Goal: Transaction & Acquisition: Obtain resource

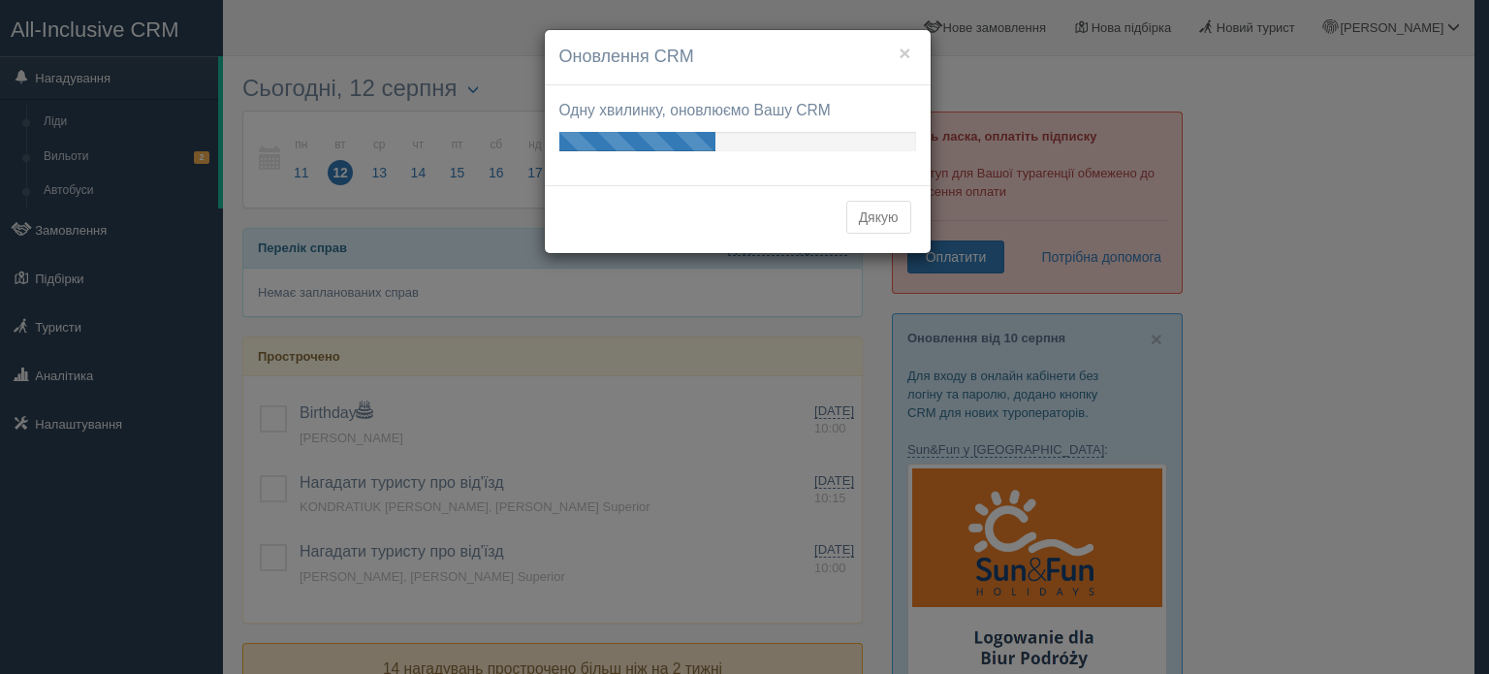
click at [875, 226] on button "Дякую" at bounding box center [879, 217] width 65 height 33
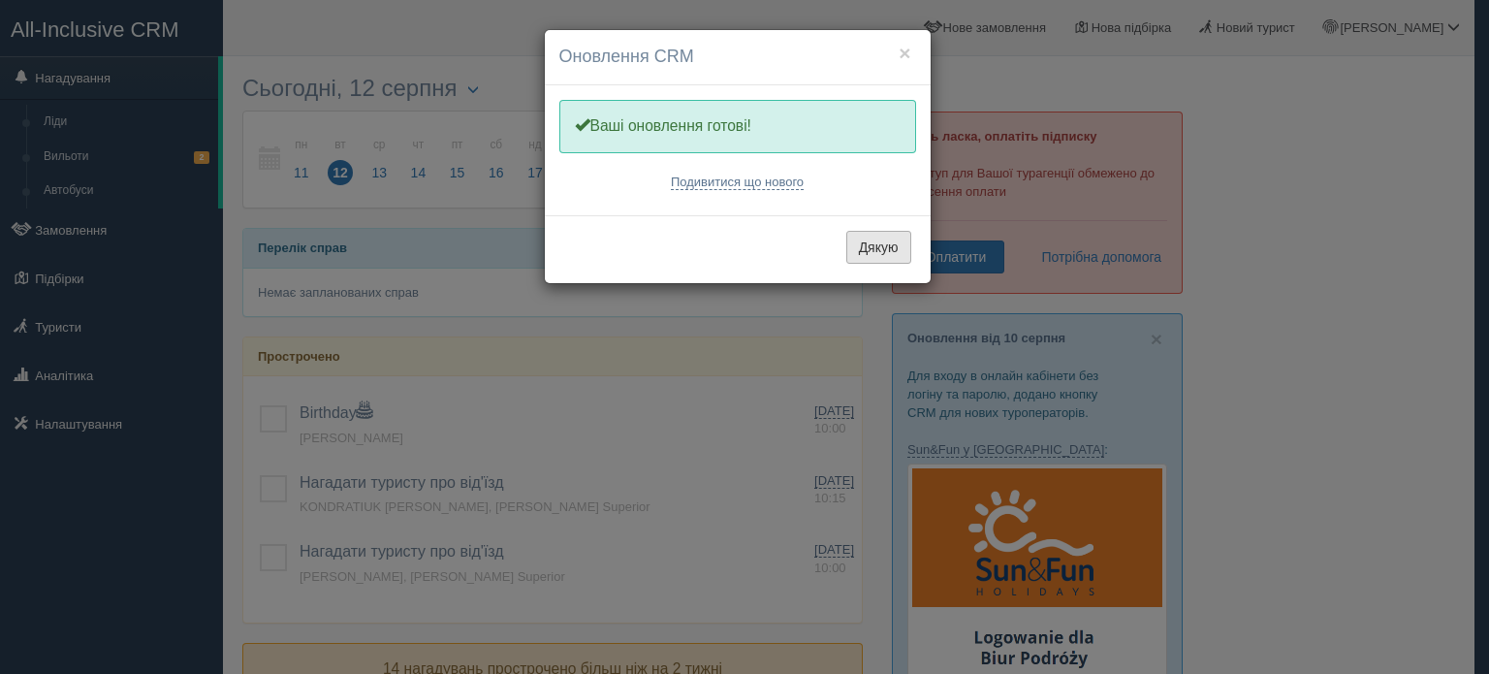
click at [877, 237] on button "Дякую" at bounding box center [879, 247] width 65 height 33
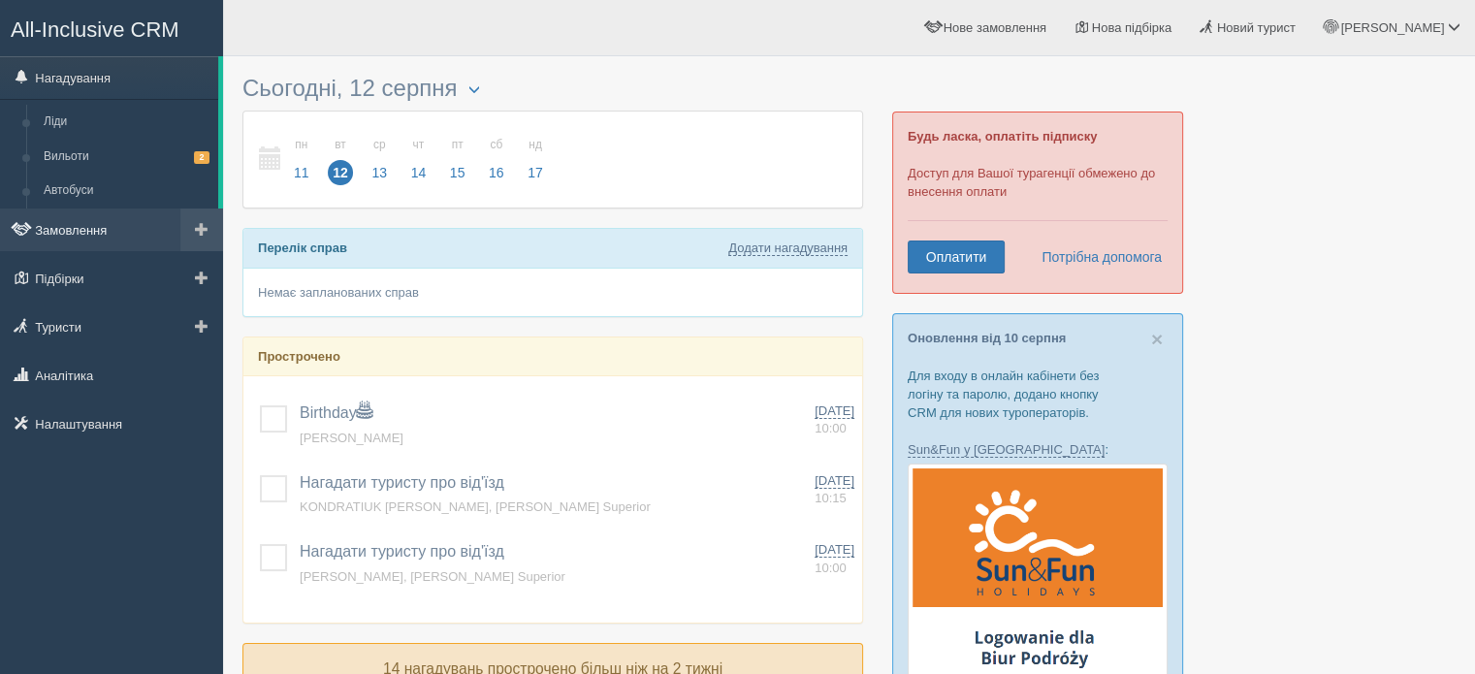
click at [80, 233] on link "Замовлення" at bounding box center [111, 229] width 223 height 43
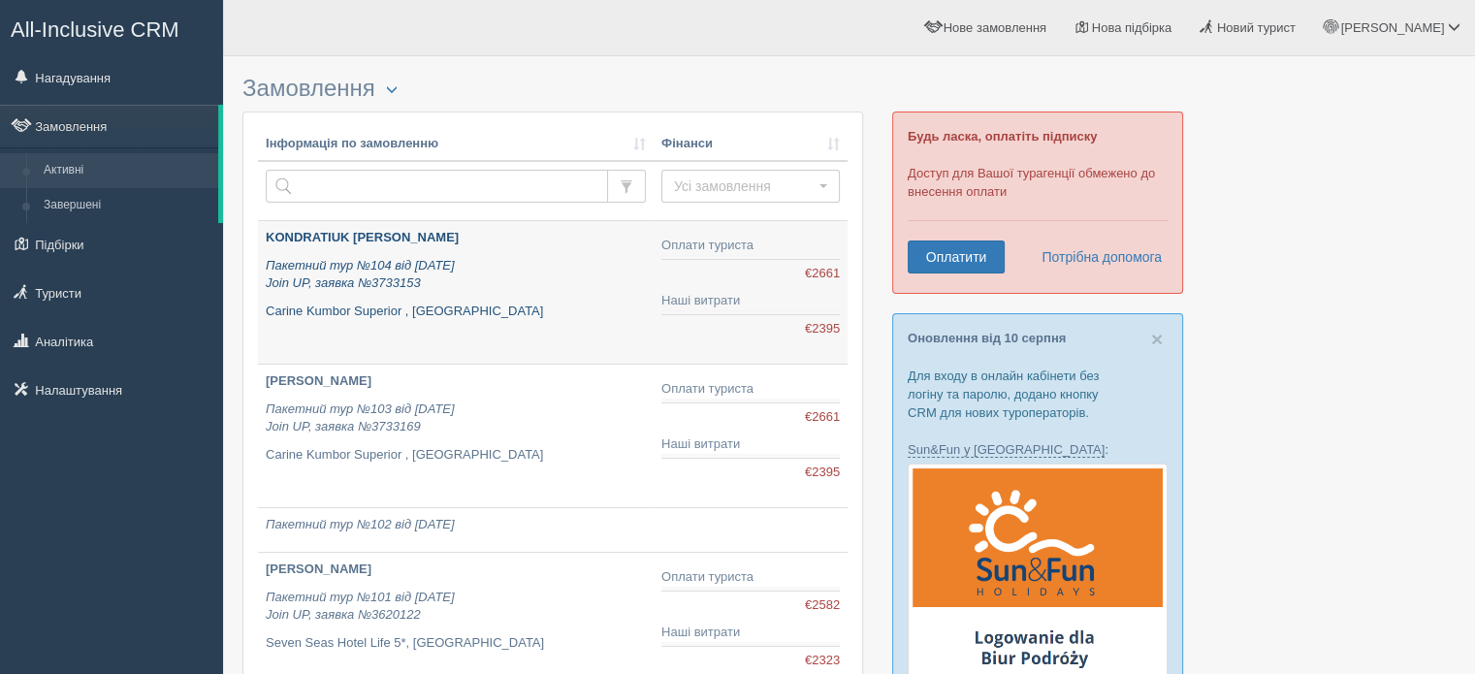
click at [527, 288] on p "Пакетний тур №104 від 03.07.2025 Join UP, заявка №3733153" at bounding box center [456, 275] width 380 height 36
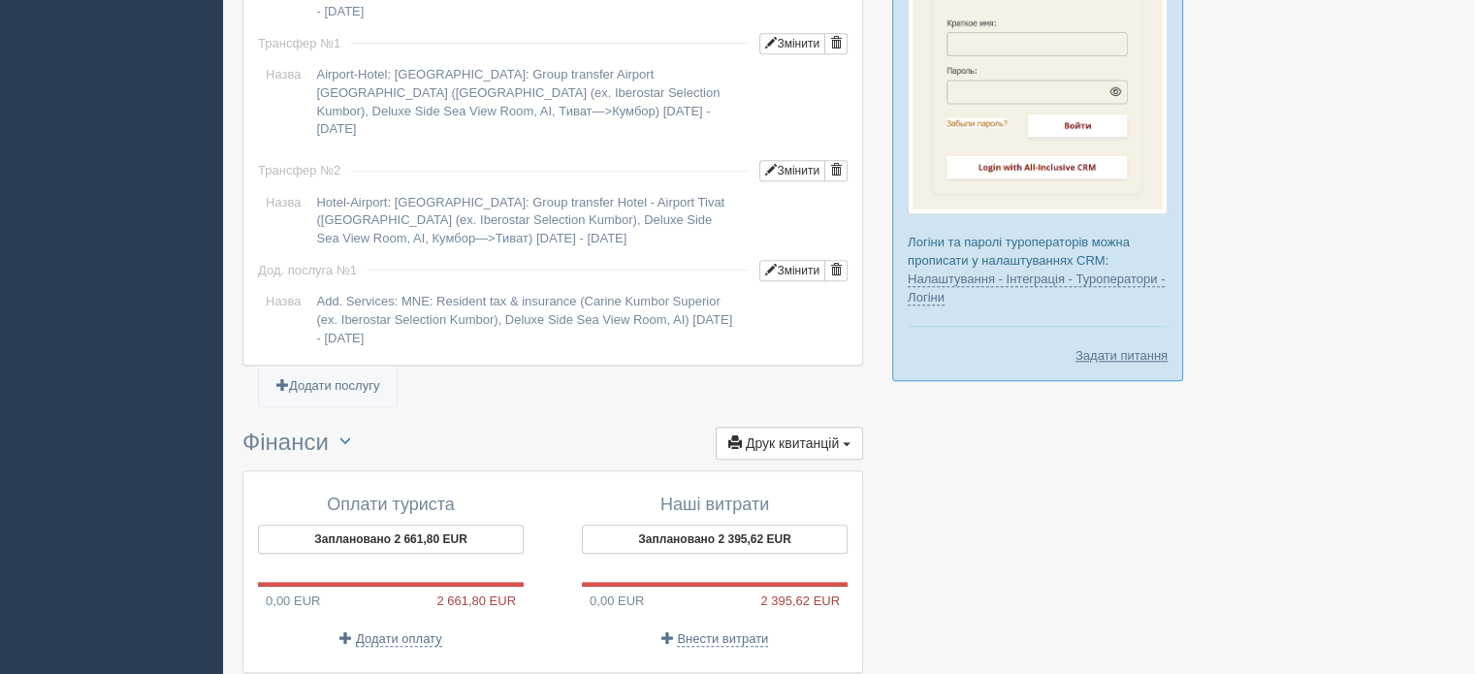
scroll to position [1730, 0]
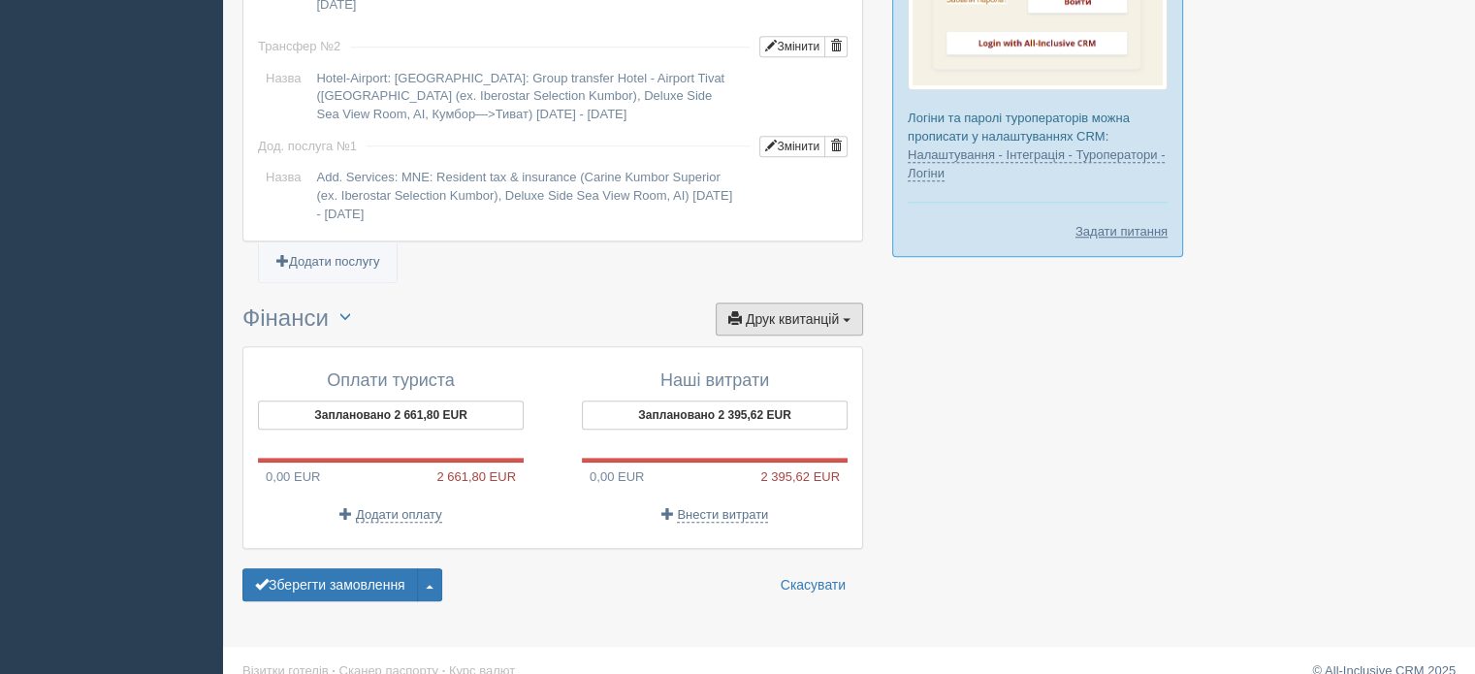
click at [792, 305] on button "Друк квитанцій Друк" at bounding box center [789, 319] width 147 height 33
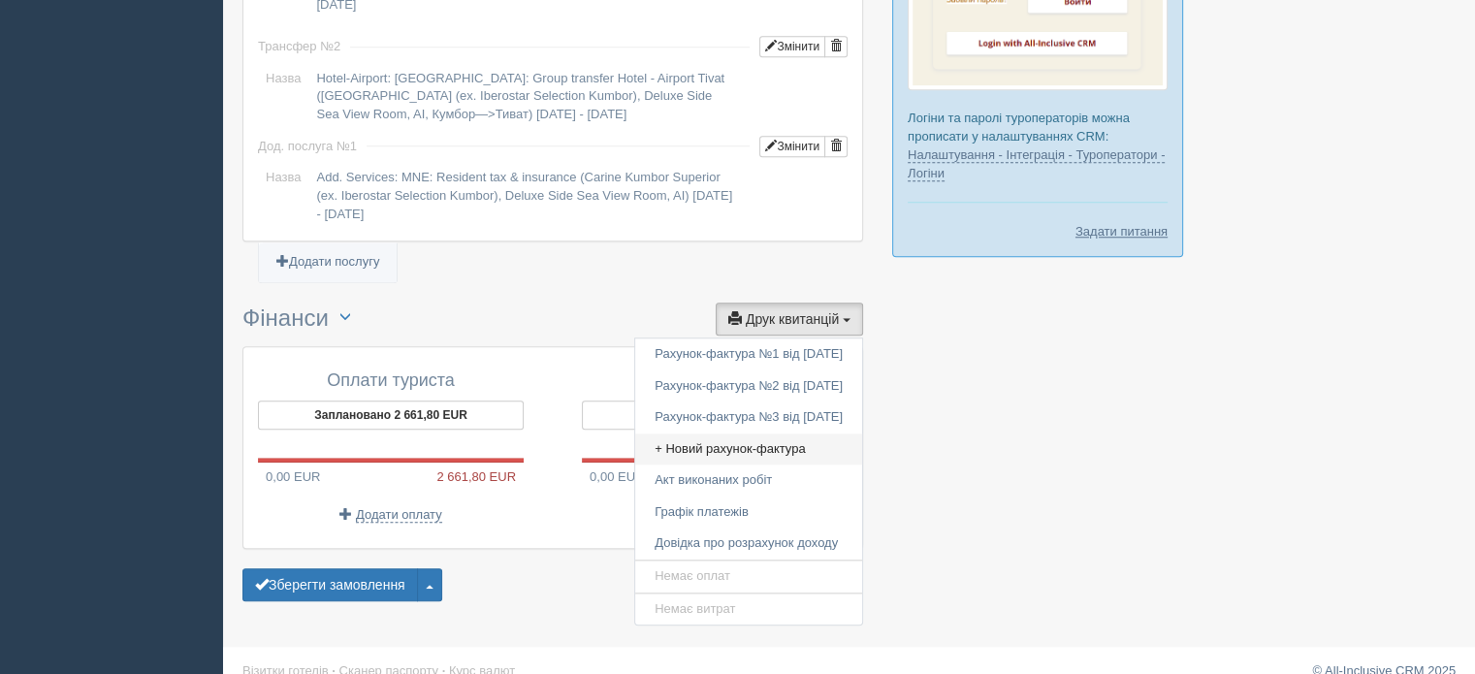
click at [720, 433] on link "+ Новий рахунок-фактура" at bounding box center [748, 449] width 227 height 32
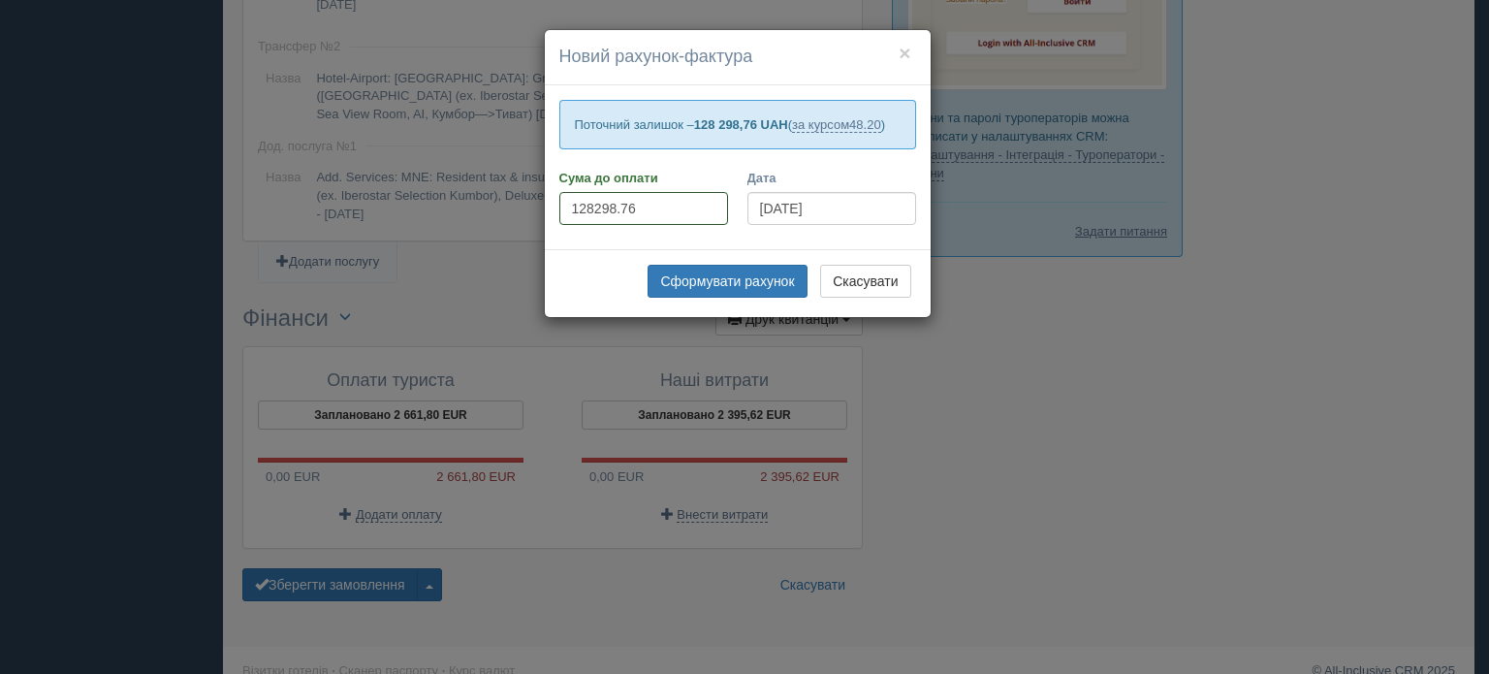
drag, startPoint x: 689, startPoint y: 206, endPoint x: 484, endPoint y: 198, distance: 205.7
click at [489, 200] on div "× Новий рахунок-фактура Поточний залишок – 128 298,76 UAH ( за курсом 48.20 ) С…" at bounding box center [744, 337] width 1489 height 674
click at [750, 278] on button "Сформувати рахунок" at bounding box center [727, 281] width 159 height 33
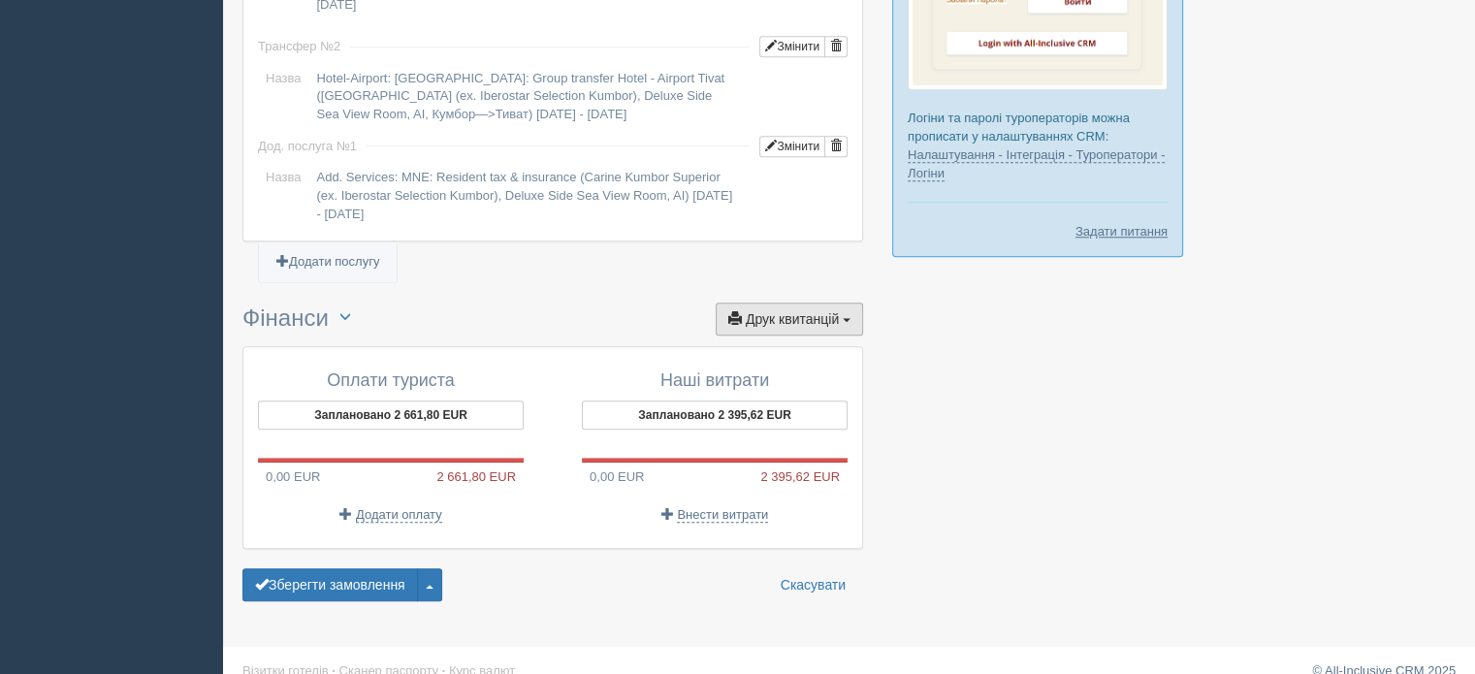
click at [803, 311] on span "Друк квитанцій" at bounding box center [792, 319] width 93 height 16
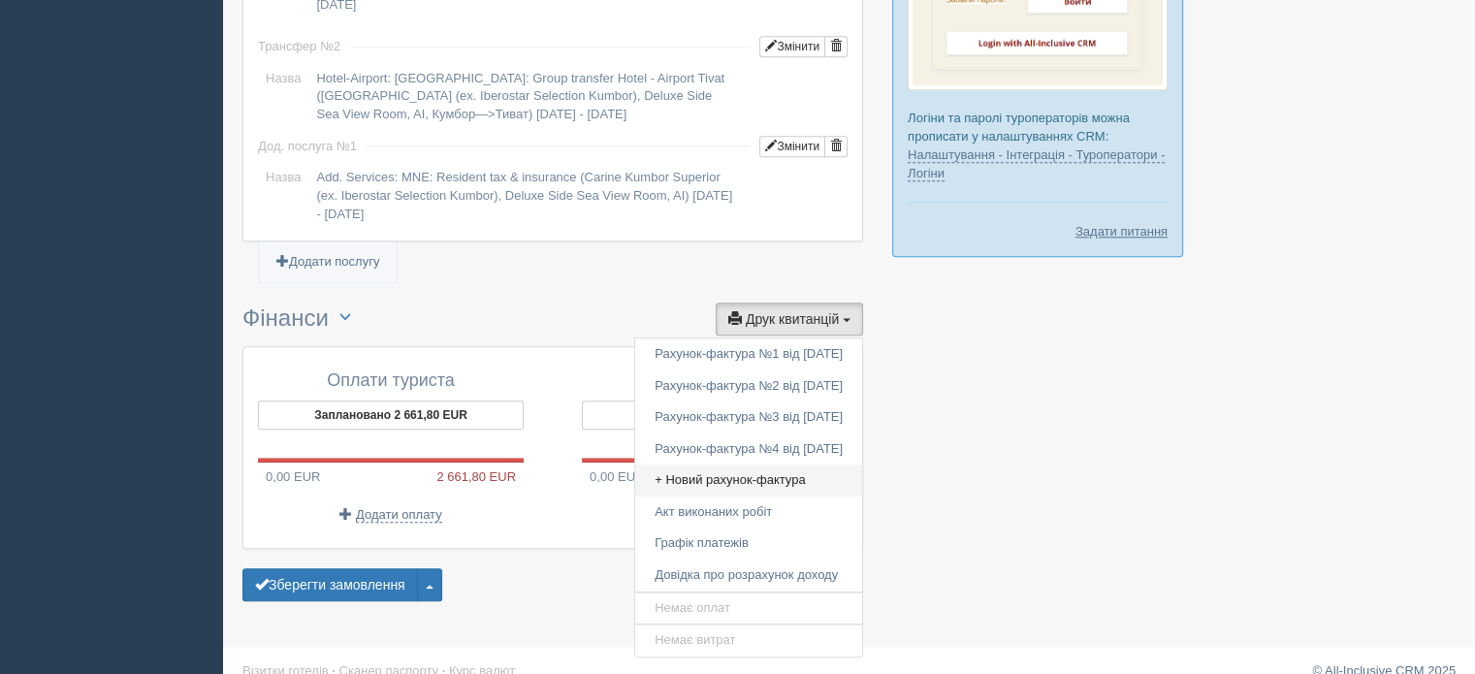
click at [715, 464] on link "+ Новий рахунок-фактура" at bounding box center [748, 480] width 227 height 32
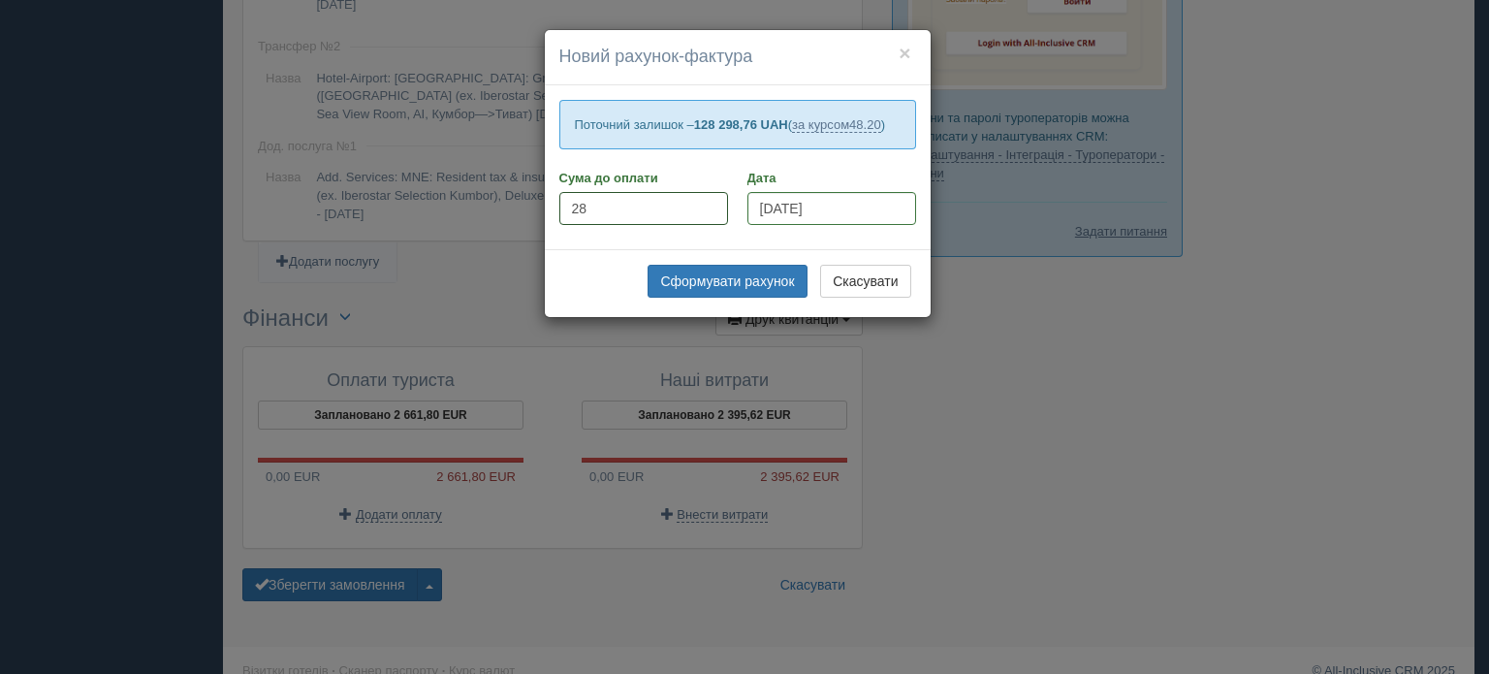
type input "2"
type input "303400"
click at [769, 282] on button "Сформувати рахунок" at bounding box center [727, 281] width 159 height 33
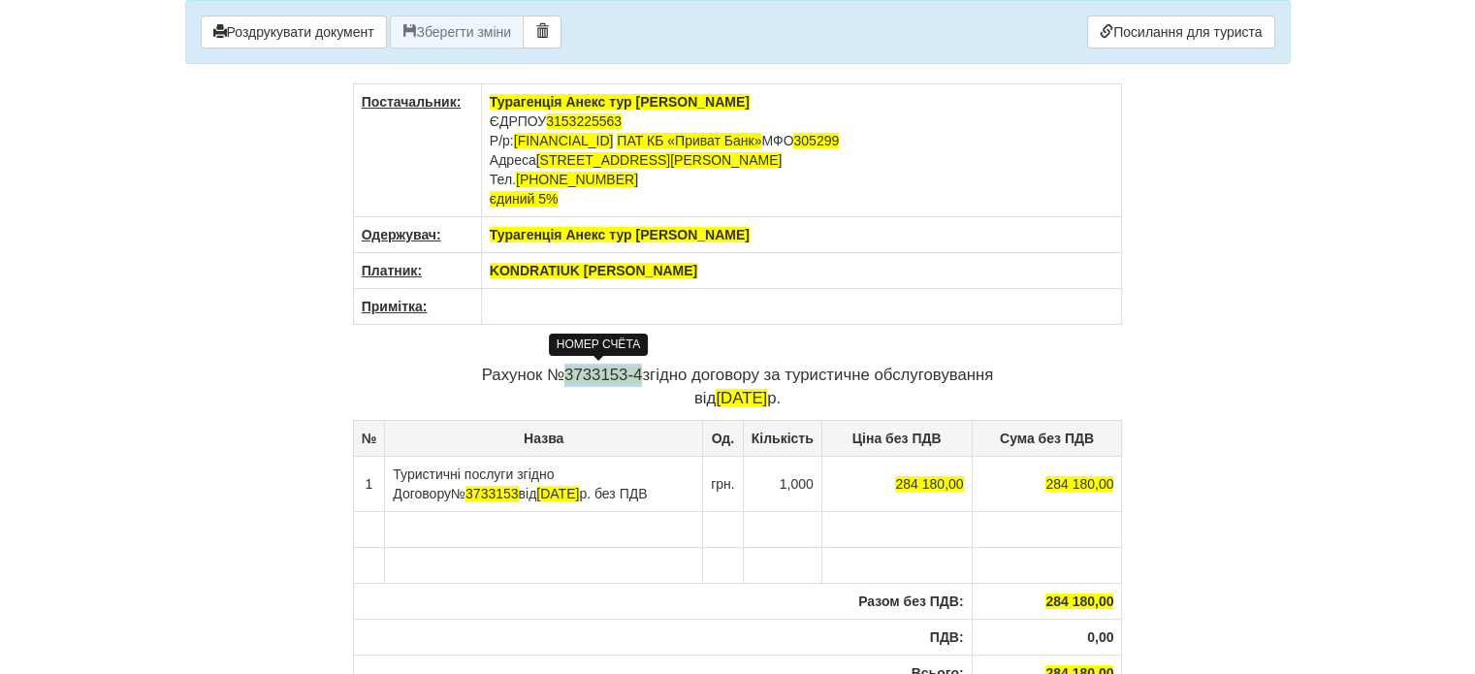
drag, startPoint x: 636, startPoint y: 371, endPoint x: 562, endPoint y: 368, distance: 73.8
click at [564, 368] on span "3733153-4" at bounding box center [603, 375] width 78 height 18
drag, startPoint x: 462, startPoint y: 494, endPoint x: 407, endPoint y: 488, distance: 54.6
click at [451, 488] on span "№ 3733153" at bounding box center [485, 494] width 68 height 16
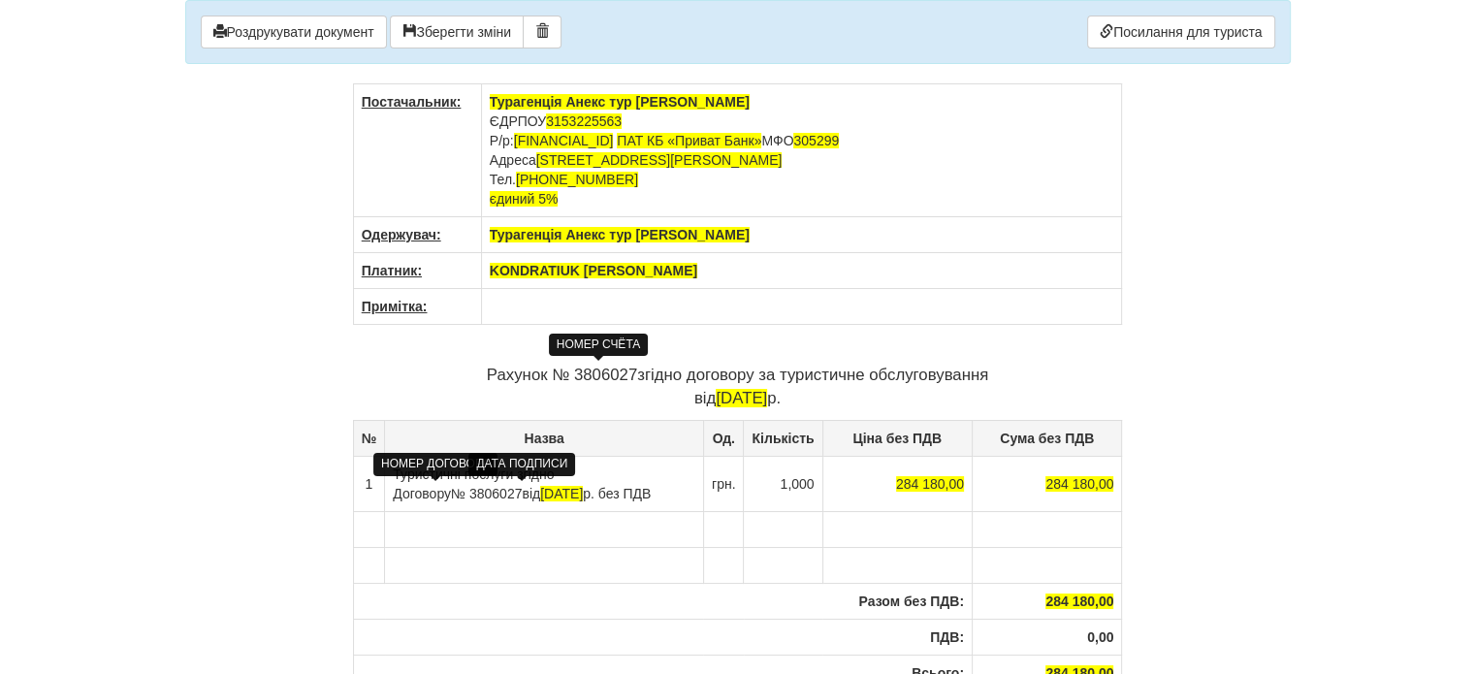
click at [540, 489] on span "[DATE]" at bounding box center [561, 494] width 43 height 16
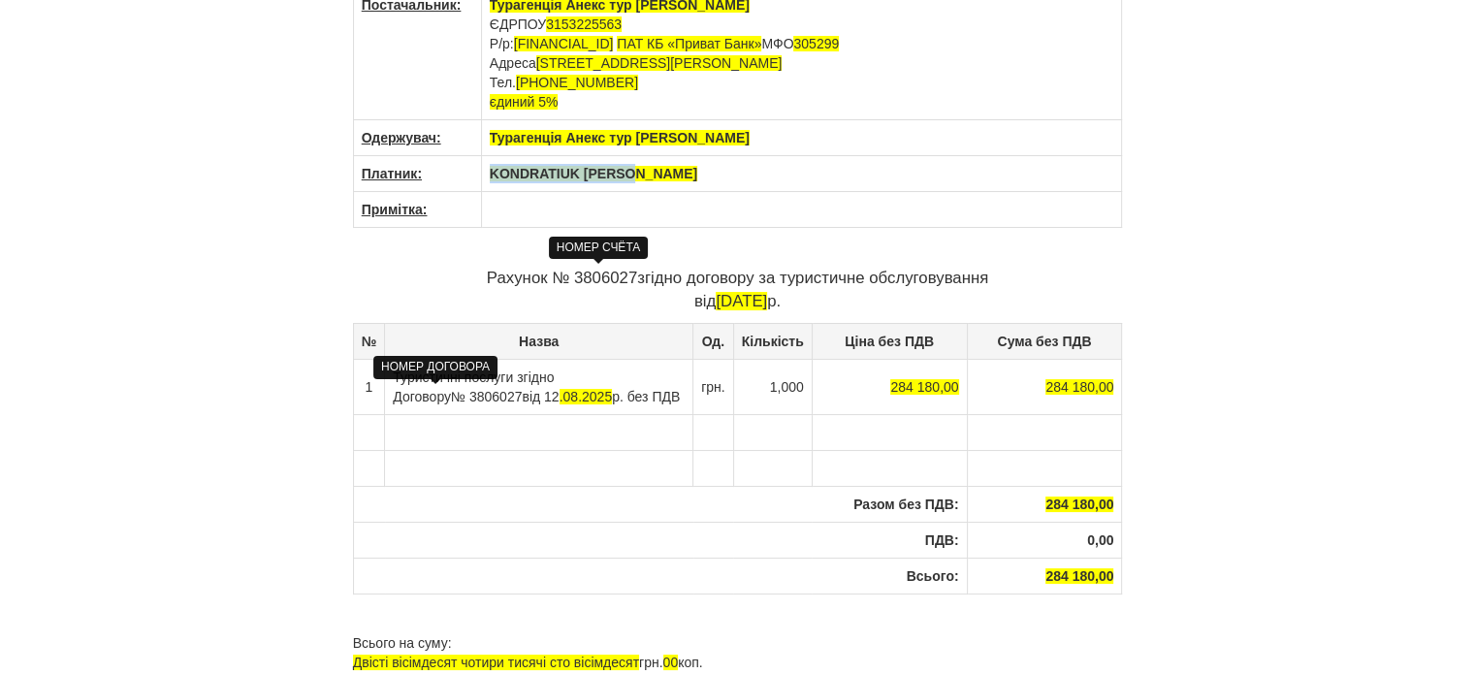
drag, startPoint x: 650, startPoint y: 168, endPoint x: 485, endPoint y: 157, distance: 165.2
click at [485, 157] on th "KONDRATIUK [PERSON_NAME]" at bounding box center [801, 174] width 641 height 36
click at [605, 174] on th "АКСЕНЧЕНКО" at bounding box center [801, 174] width 641 height 36
click at [1338, 279] on body "× Деякі поля не заповнено Ми підсвітили порожні поля червоним кольором. Ви може…" at bounding box center [737, 240] width 1475 height 674
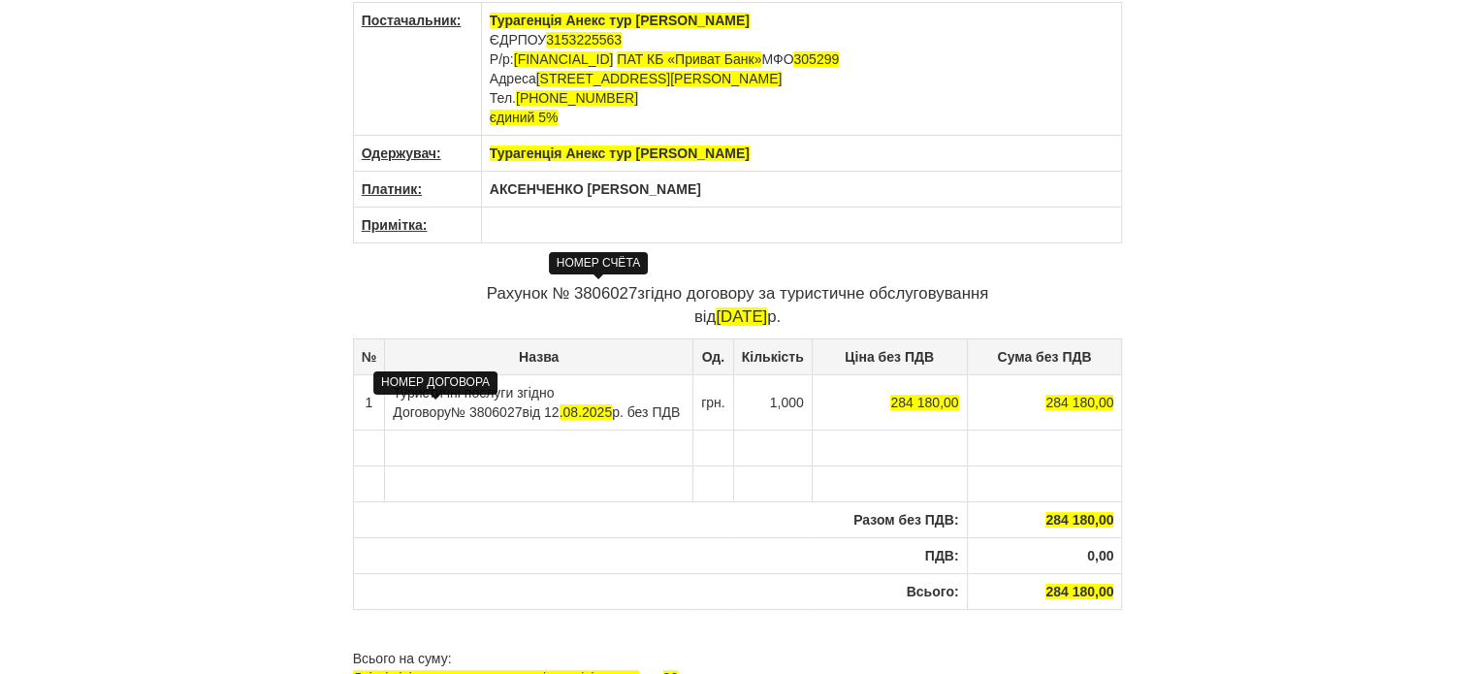
scroll to position [0, 0]
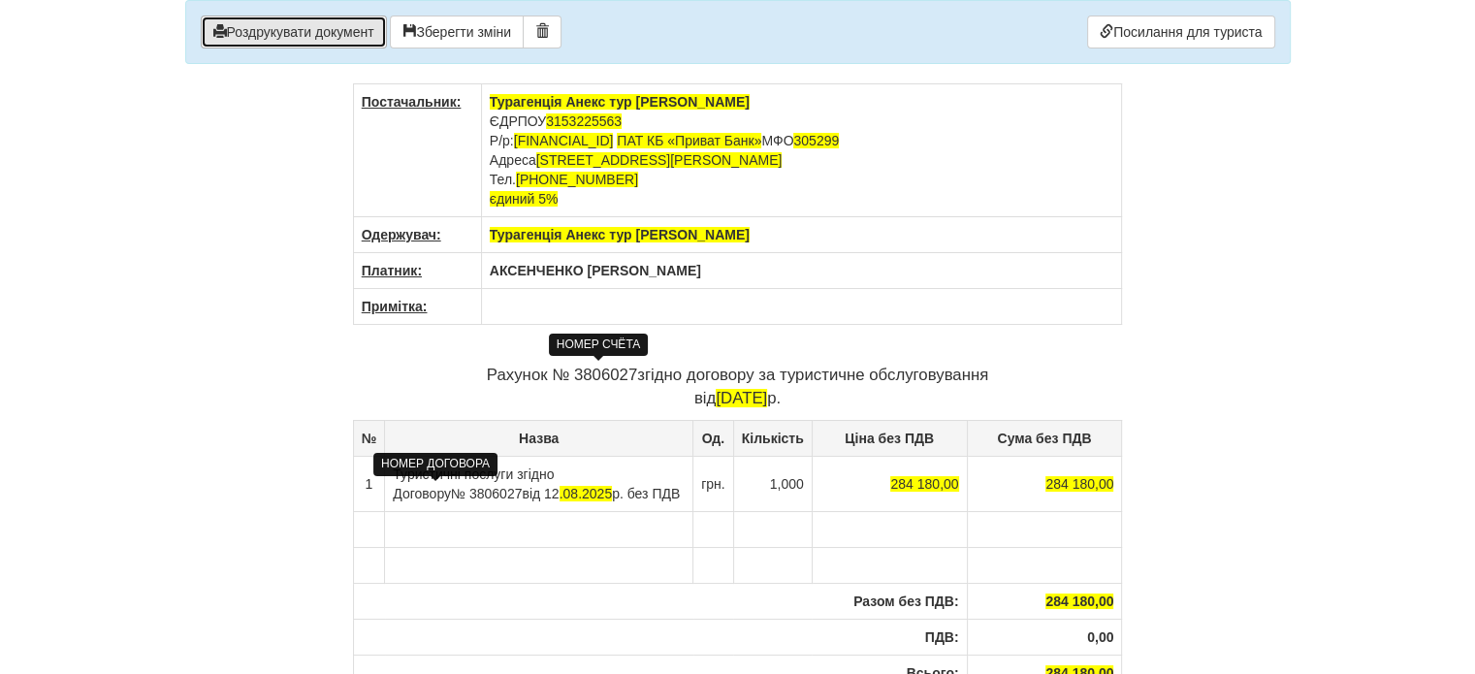
click at [334, 38] on button "Роздрукувати документ" at bounding box center [294, 32] width 186 height 33
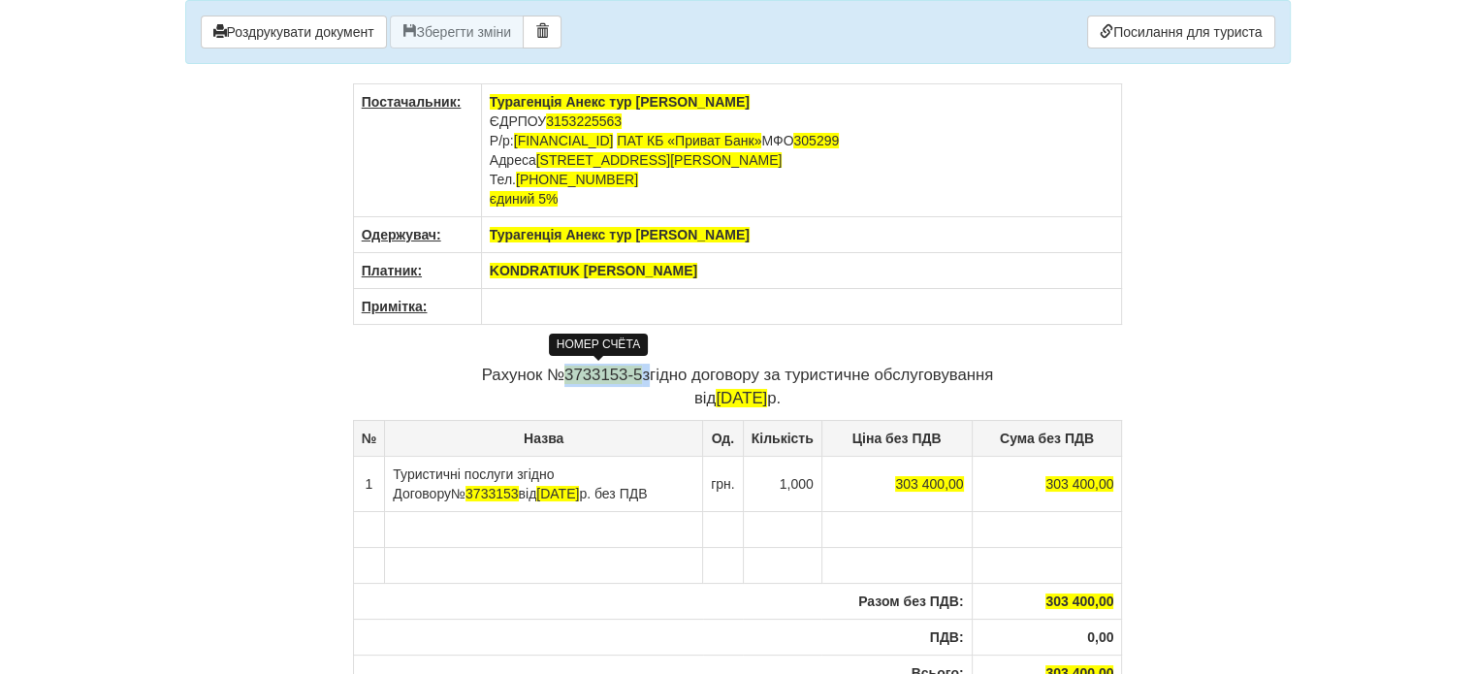
drag, startPoint x: 640, startPoint y: 373, endPoint x: 561, endPoint y: 372, distance: 78.6
click at [561, 372] on p "Рахунок № 3733153-5 згідно договору за туристичне обслуговування від [DATE]" at bounding box center [738, 387] width 770 height 47
click at [632, 365] on p "Рахунок № 3805991 згідно договору за туристичне обслуговування від [DATE]" at bounding box center [738, 387] width 770 height 47
drag, startPoint x: 462, startPoint y: 486, endPoint x: 408, endPoint y: 489, distance: 53.4
click at [465, 489] on span "3733153" at bounding box center [491, 494] width 53 height 16
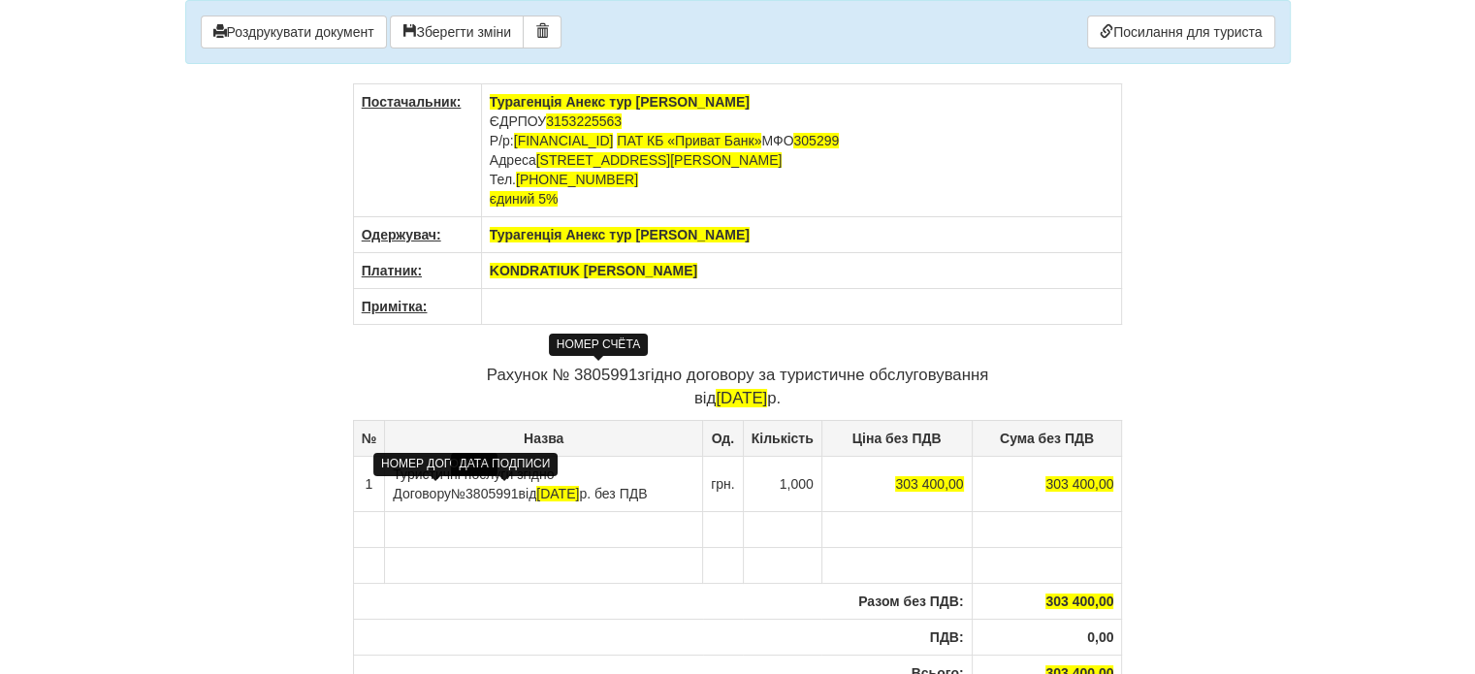
click at [536, 490] on span "[DATE]" at bounding box center [557, 494] width 43 height 16
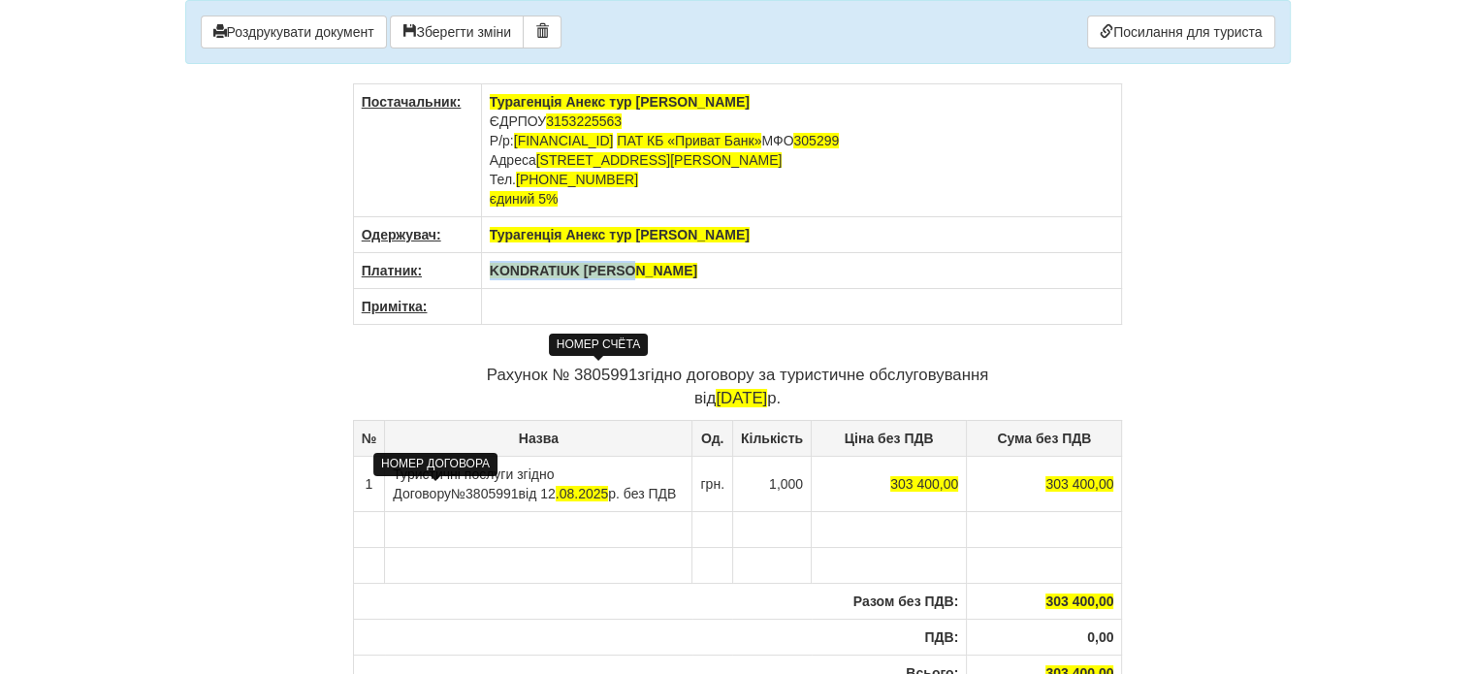
drag, startPoint x: 656, startPoint y: 272, endPoint x: 489, endPoint y: 278, distance: 166.9
click at [489, 278] on th "KONDRATIUK [PERSON_NAME]" at bounding box center [801, 271] width 641 height 36
click at [669, 265] on th "[PERSON_NAME]" at bounding box center [801, 271] width 641 height 36
click at [1250, 358] on div "× Деякі поля не заповнено Ми підсвітили порожні поля червоним кольором. Ви може…" at bounding box center [738, 441] width 1135 height 882
click at [319, 34] on button "Роздрукувати документ" at bounding box center [294, 32] width 186 height 33
